Goal: Navigation & Orientation: Find specific page/section

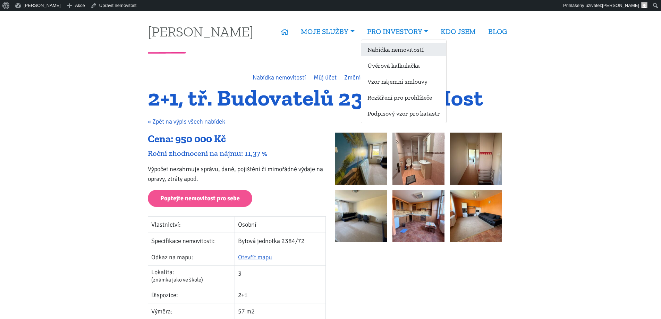
click at [387, 52] on link "Nabídka nemovitostí" at bounding box center [403, 49] width 85 height 13
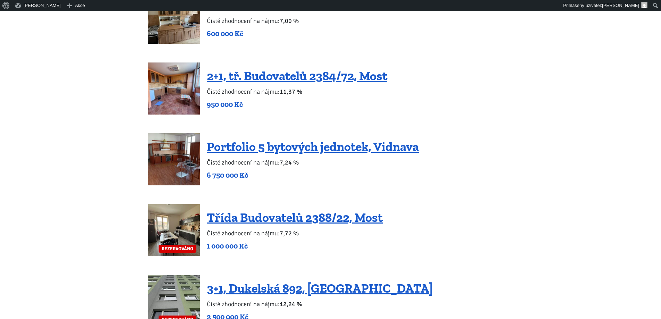
scroll to position [1246, 0]
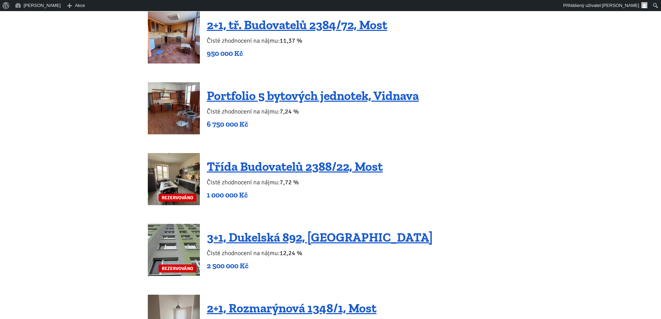
scroll to position [1308, 0]
